Goal: Navigation & Orientation: Find specific page/section

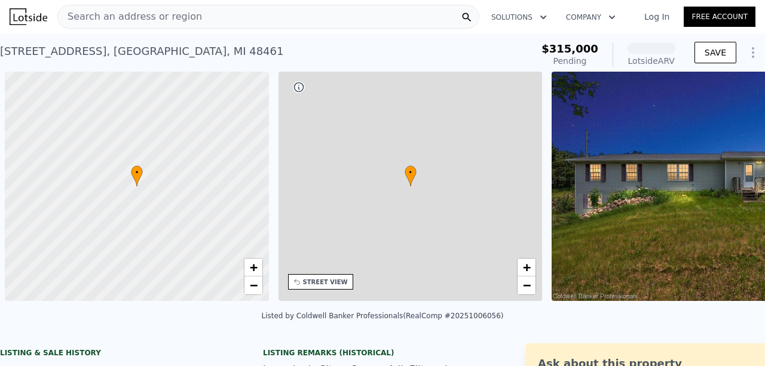
scroll to position [0, 5]
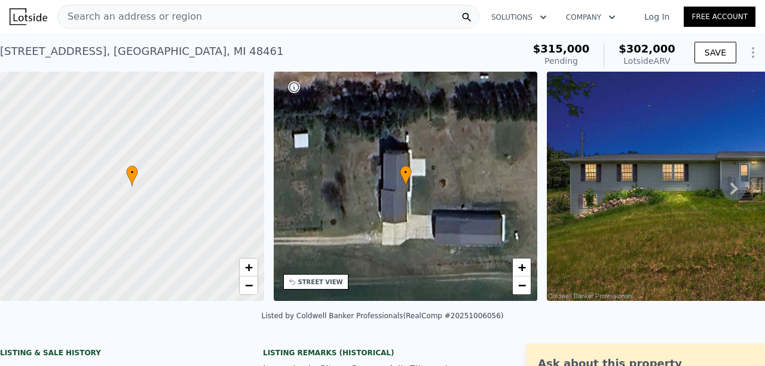
click at [627, 182] on img at bounding box center [719, 186] width 345 height 229
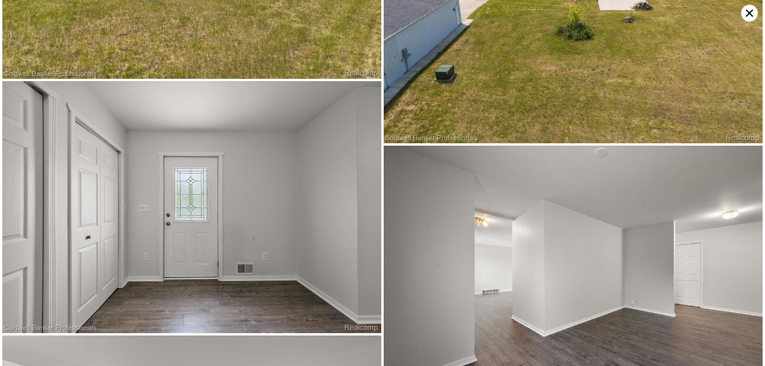
scroll to position [1325, 0]
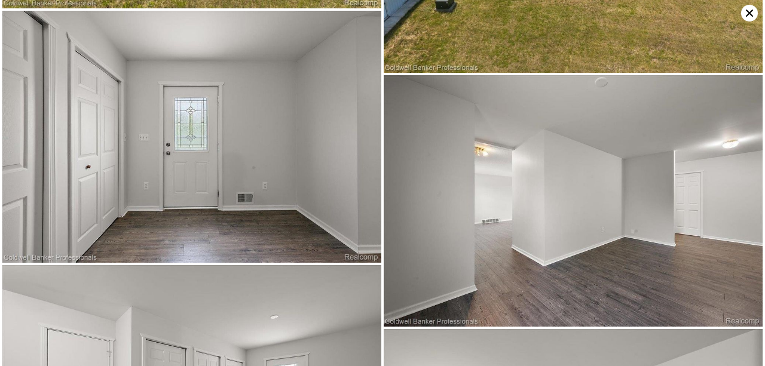
click at [327, 120] on img at bounding box center [191, 137] width 379 height 252
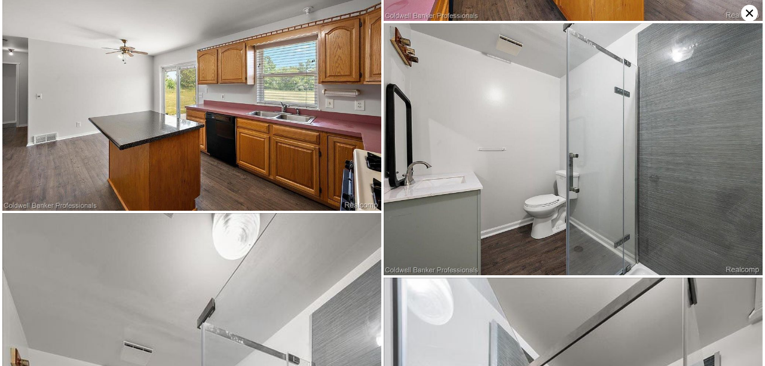
scroll to position [3155, 0]
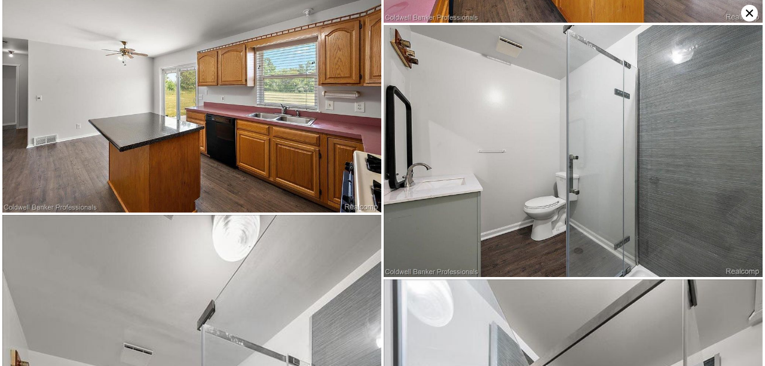
click at [741, 11] on icon at bounding box center [749, 13] width 17 height 17
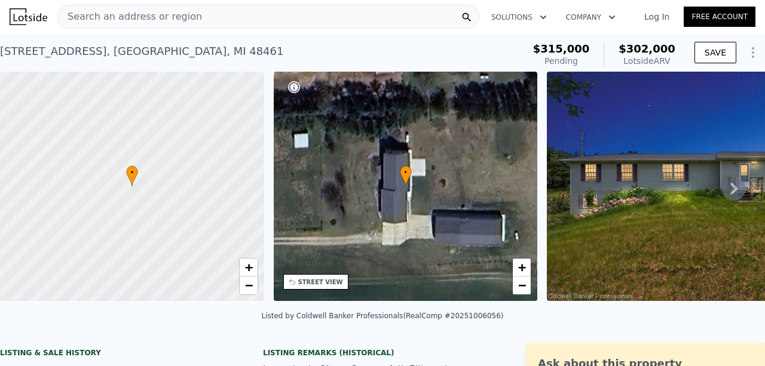
click at [730, 186] on icon at bounding box center [733, 189] width 7 height 12
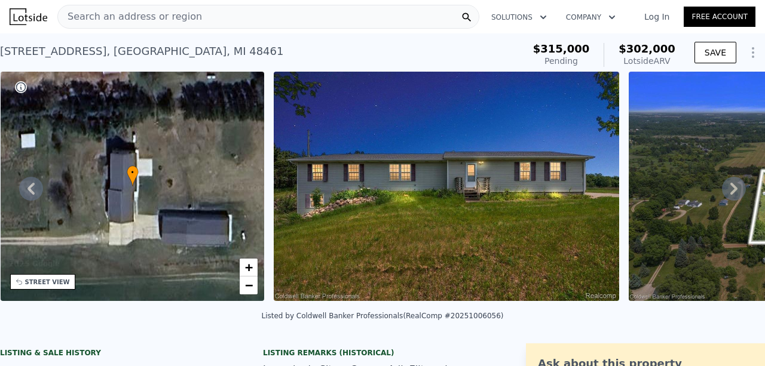
click at [730, 186] on icon at bounding box center [733, 189] width 7 height 12
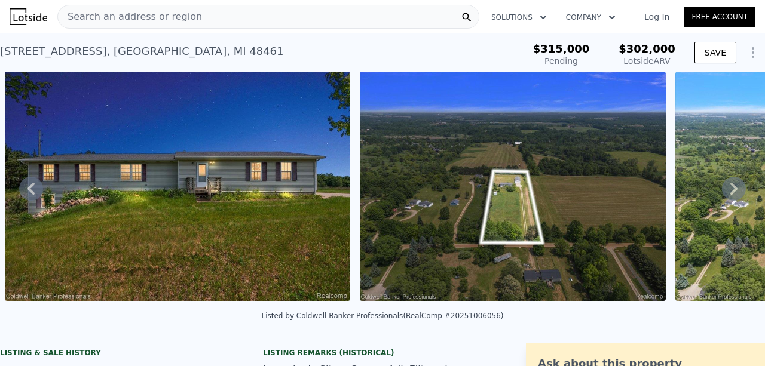
click at [730, 192] on icon at bounding box center [733, 189] width 7 height 12
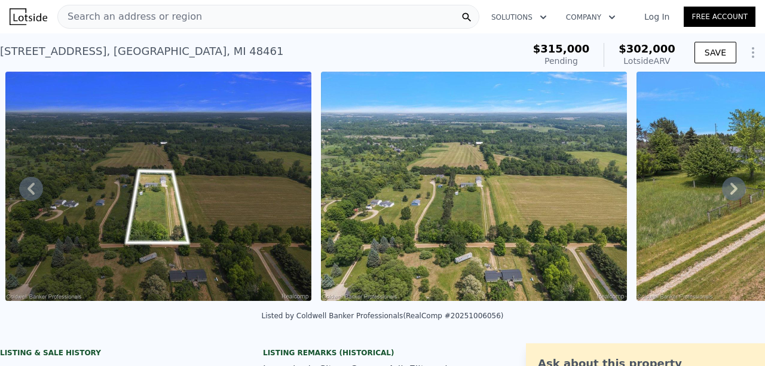
click at [730, 193] on icon at bounding box center [733, 189] width 7 height 12
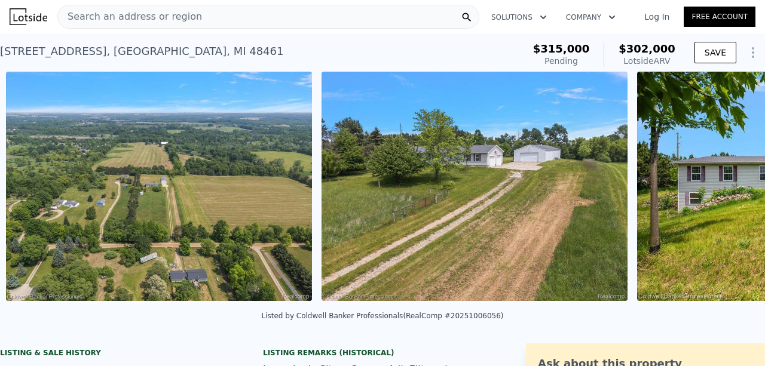
scroll to position [0, 1217]
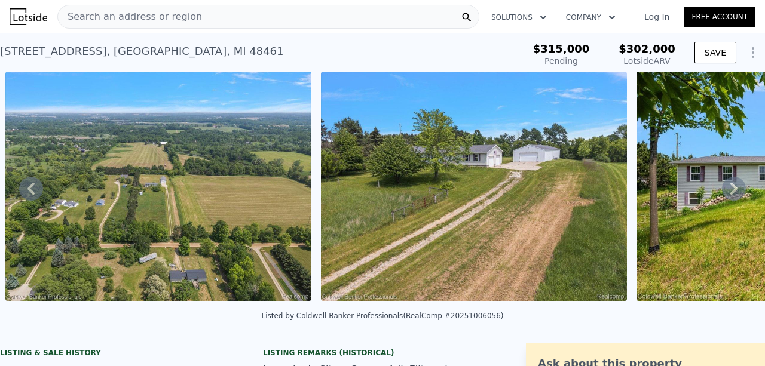
click at [516, 179] on img at bounding box center [474, 186] width 306 height 229
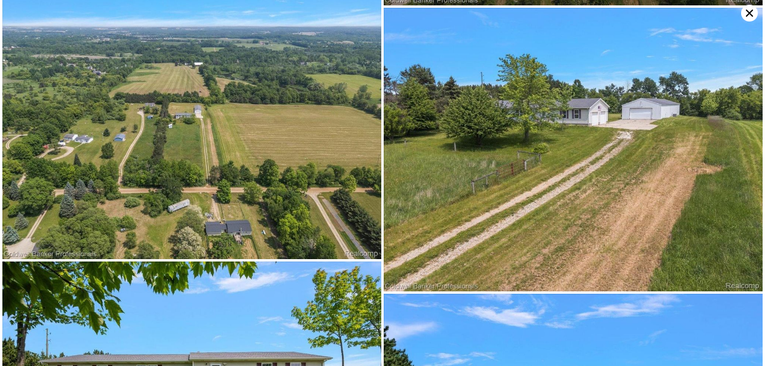
scroll to position [284, 0]
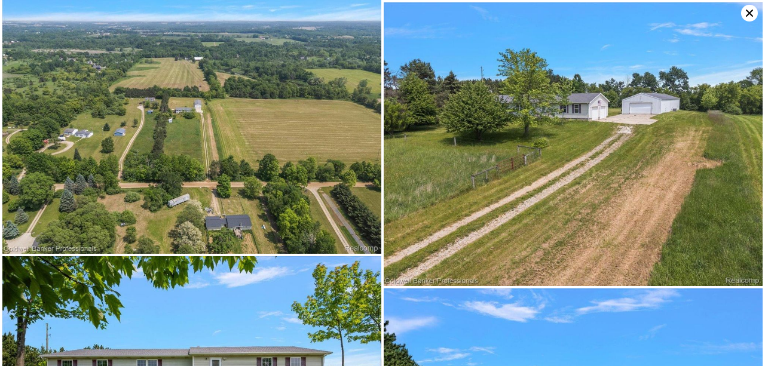
click at [560, 161] on img at bounding box center [573, 144] width 379 height 284
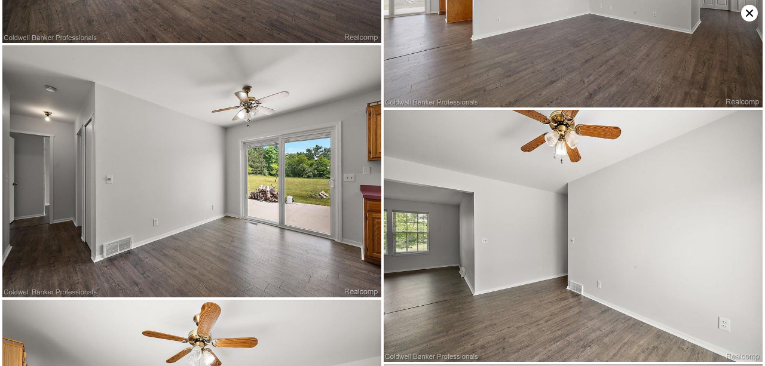
scroll to position [2334, 0]
